Goal: Find specific fact: Find specific fact

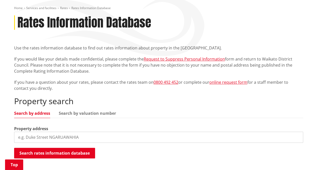
scroll to position [67, 0]
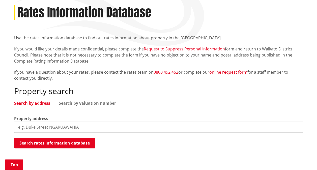
click at [25, 127] on input "search" at bounding box center [158, 127] width 289 height 11
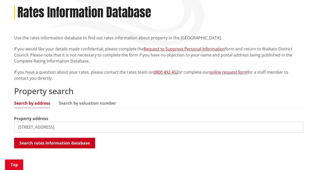
click at [41, 141] on button "Search rates information database" at bounding box center [54, 143] width 81 height 11
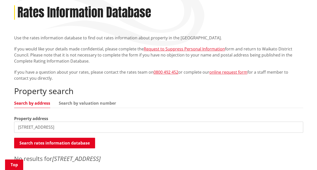
click at [18, 127] on input "[STREET_ADDRESS]" at bounding box center [158, 127] width 289 height 11
type input "a"
type input "[STREET_ADDRESS]"
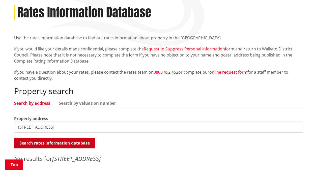
click at [51, 141] on button "Search rates information database" at bounding box center [54, 143] width 81 height 11
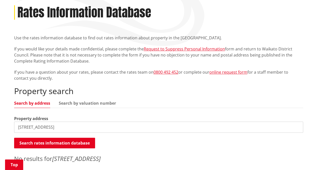
click at [44, 127] on input "[STREET_ADDRESS]" at bounding box center [158, 127] width 289 height 11
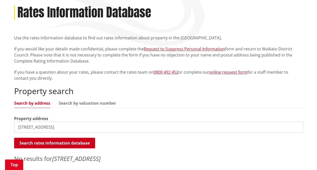
click at [37, 142] on button "Search rates information database" at bounding box center [54, 143] width 81 height 11
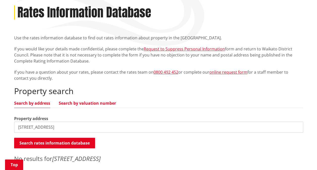
click at [84, 101] on link "Search by valuation number" at bounding box center [87, 103] width 57 height 4
click at [17, 127] on input "[STREET_ADDRESS]" at bounding box center [158, 127] width 289 height 11
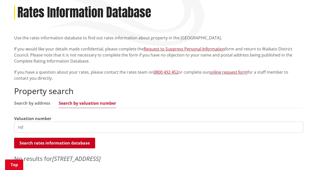
type input "d"
